Goal: Ask a question

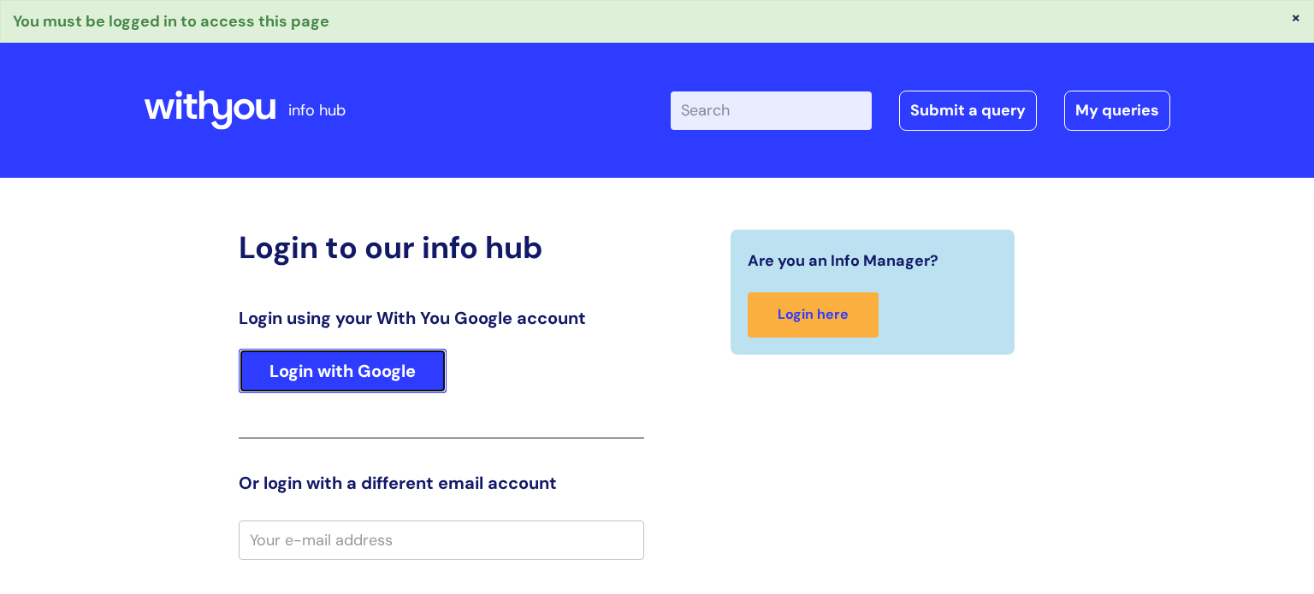
click at [320, 375] on link "Login with Google" at bounding box center [343, 371] width 208 height 44
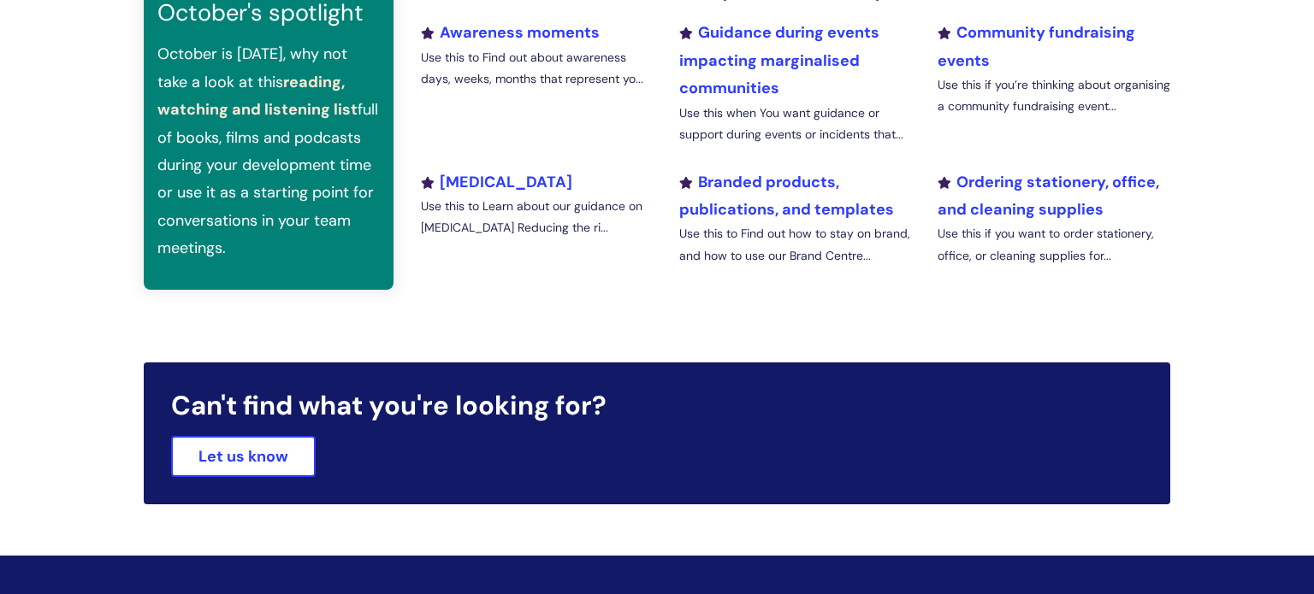
scroll to position [677, 0]
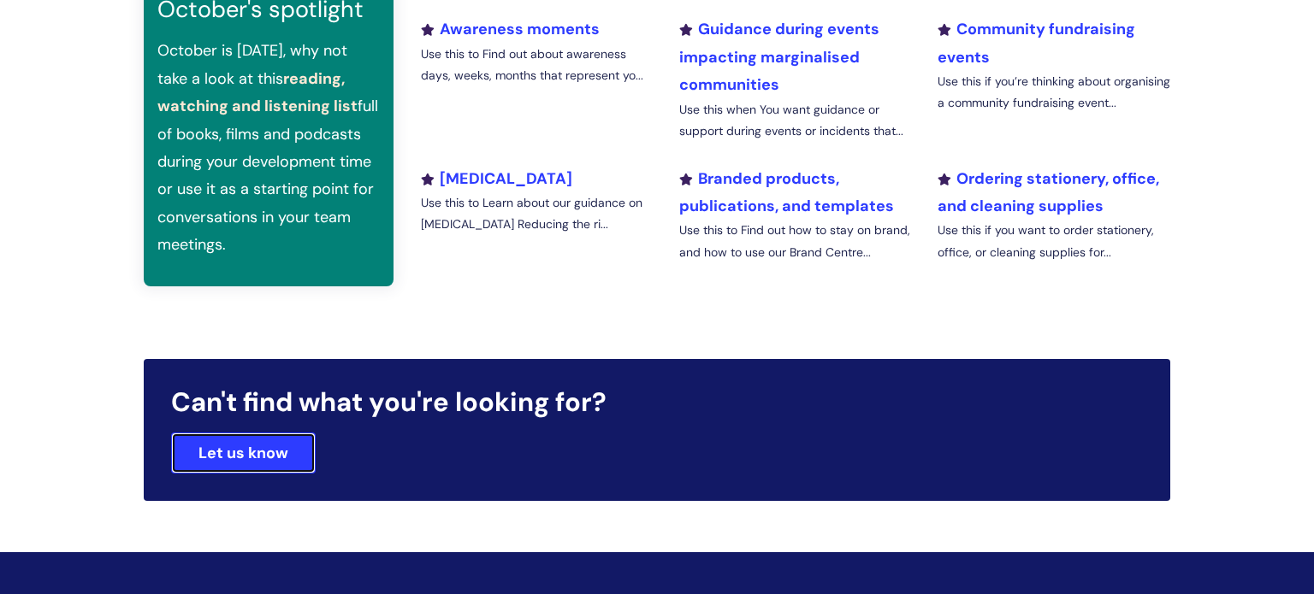
click at [222, 450] on link "Let us know" at bounding box center [243, 453] width 145 height 41
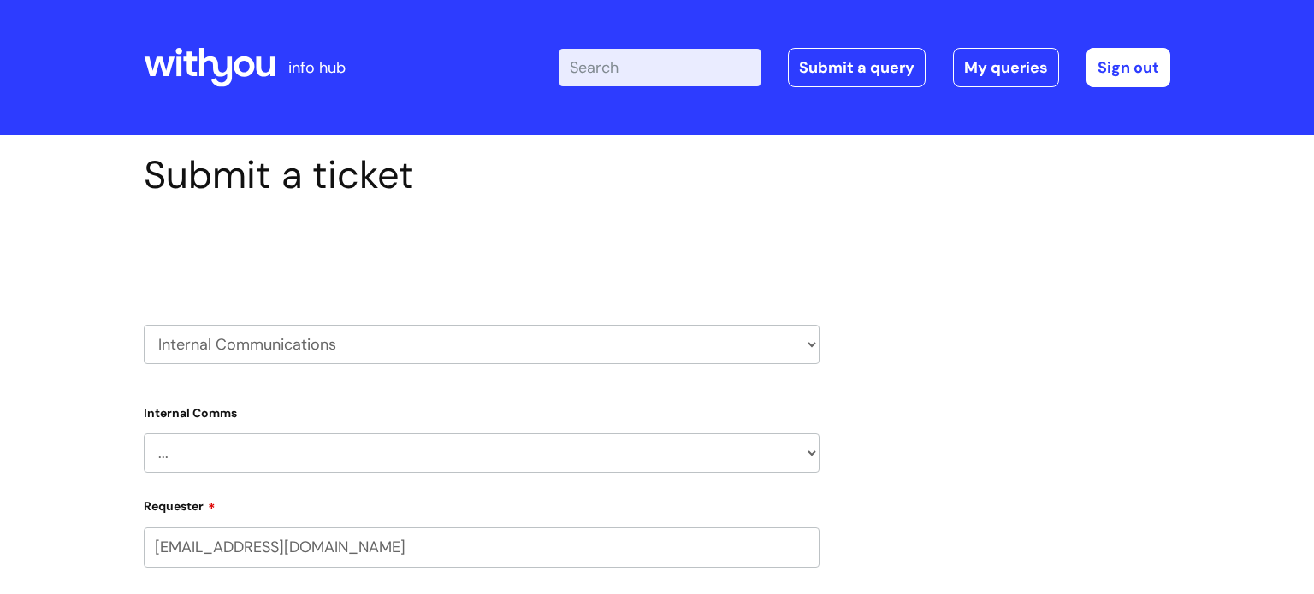
click at [813, 346] on select "HR / People IT and Support Clinical Drug Alerts Finance Accounts Data Support T…" at bounding box center [482, 344] width 676 height 39
click at [777, 508] on label "Requester" at bounding box center [482, 504] width 676 height 21
click at [777, 528] on input "dooomydwyer@gmail.com" at bounding box center [482, 547] width 676 height 39
